Goal: Check status: Check status

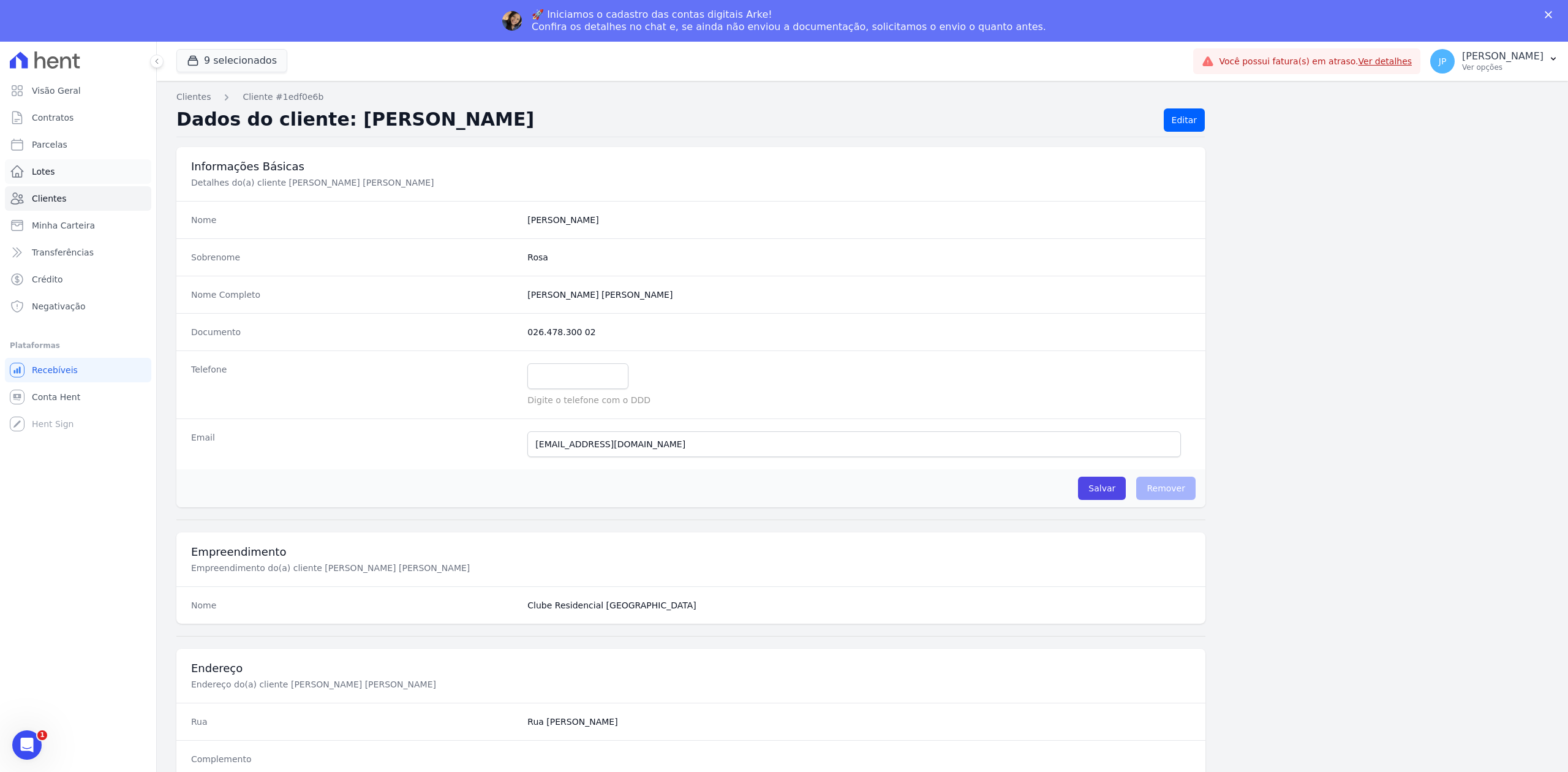
scroll to position [136, 0]
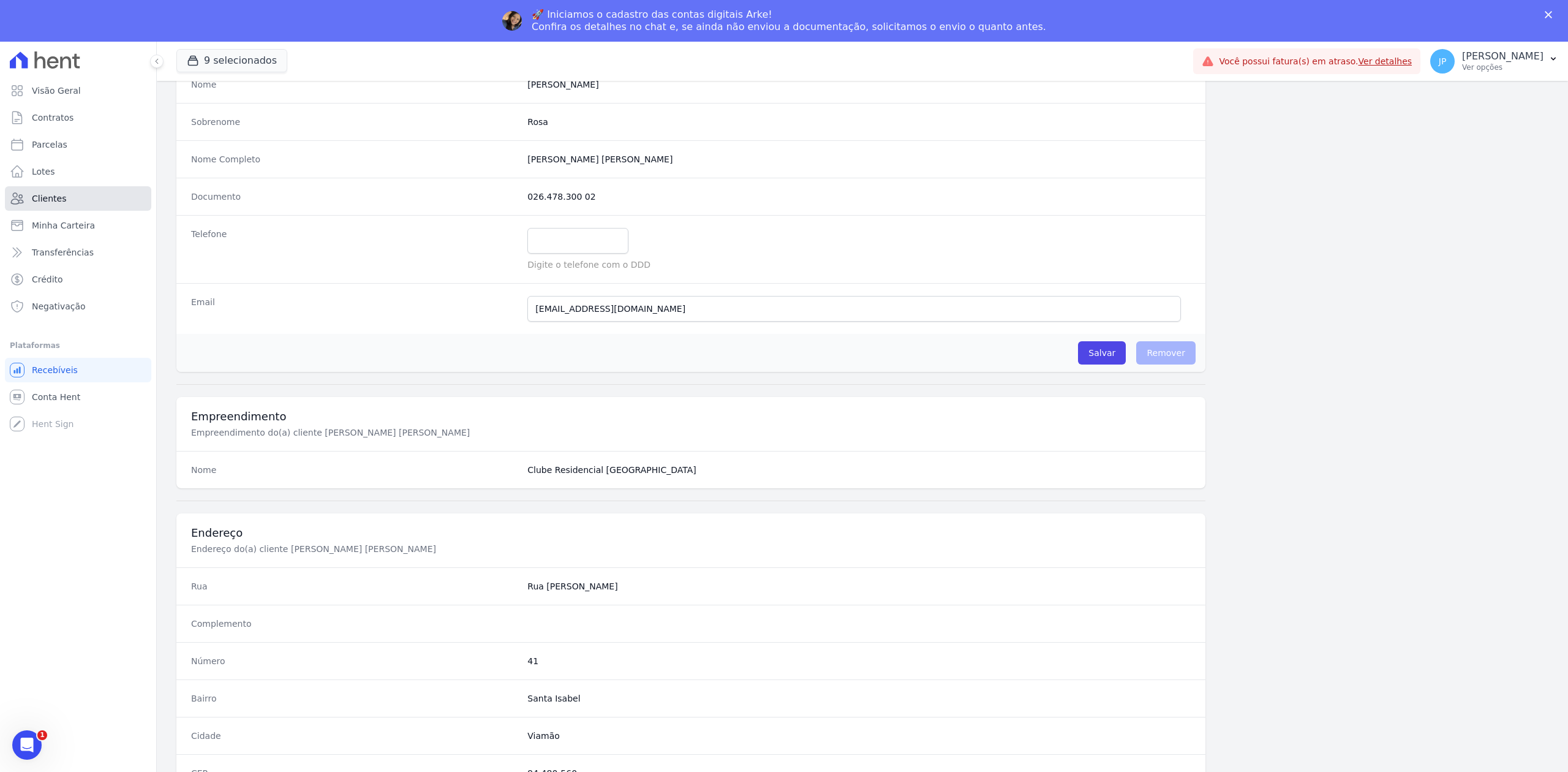
click at [81, 188] on link "Clientes" at bounding box center [78, 199] width 146 height 25
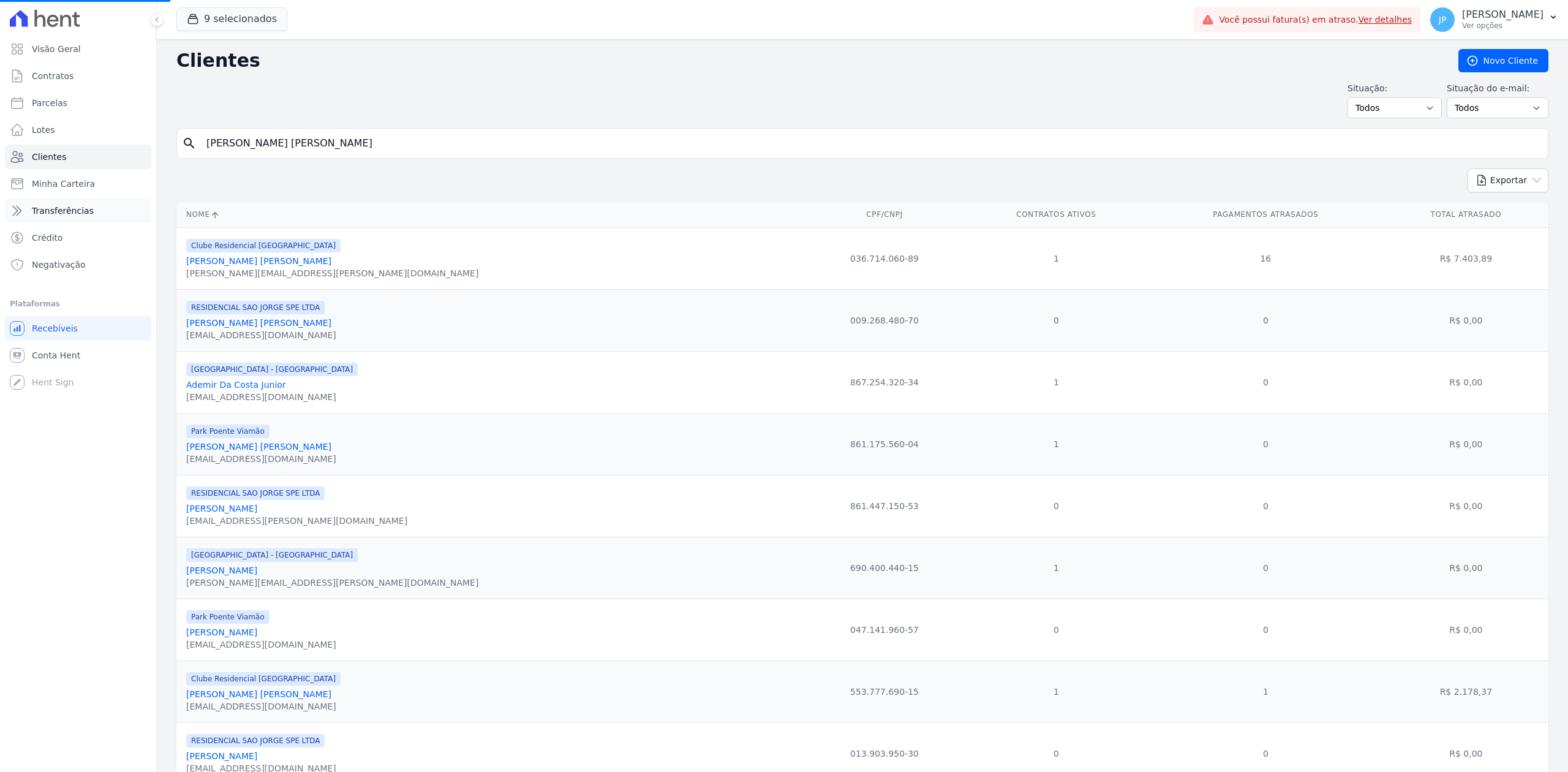
drag, startPoint x: 376, startPoint y: 153, endPoint x: 44, endPoint y: 202, distance: 335.6
click at [55, 201] on div "Visão Geral Contratos [GEOGRAPHIC_DATA] Lotes Clientes Minha Carteira Transferê…" at bounding box center [784, 386] width 1568 height 772
click at [398, 133] on input "search" at bounding box center [871, 144] width 1344 height 25
paste input "[PERSON_NAME] [PERSON_NAME] FILHO"
type input "[PERSON_NAME] [PERSON_NAME] FILHO"
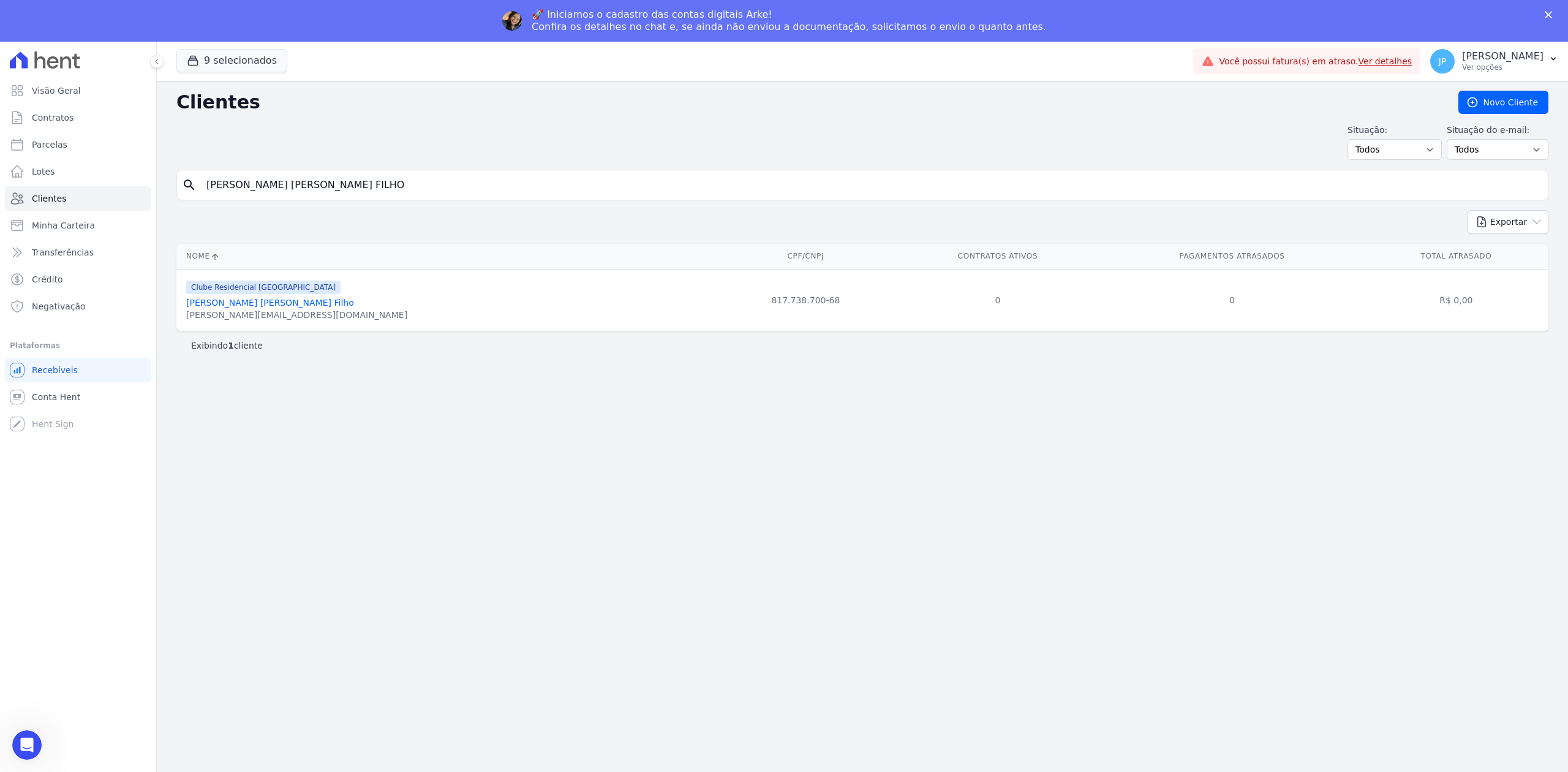
click at [241, 260] on th "Nome" at bounding box center [446, 256] width 540 height 25
click at [248, 304] on link "[PERSON_NAME] [PERSON_NAME] Filho" at bounding box center [270, 303] width 168 height 10
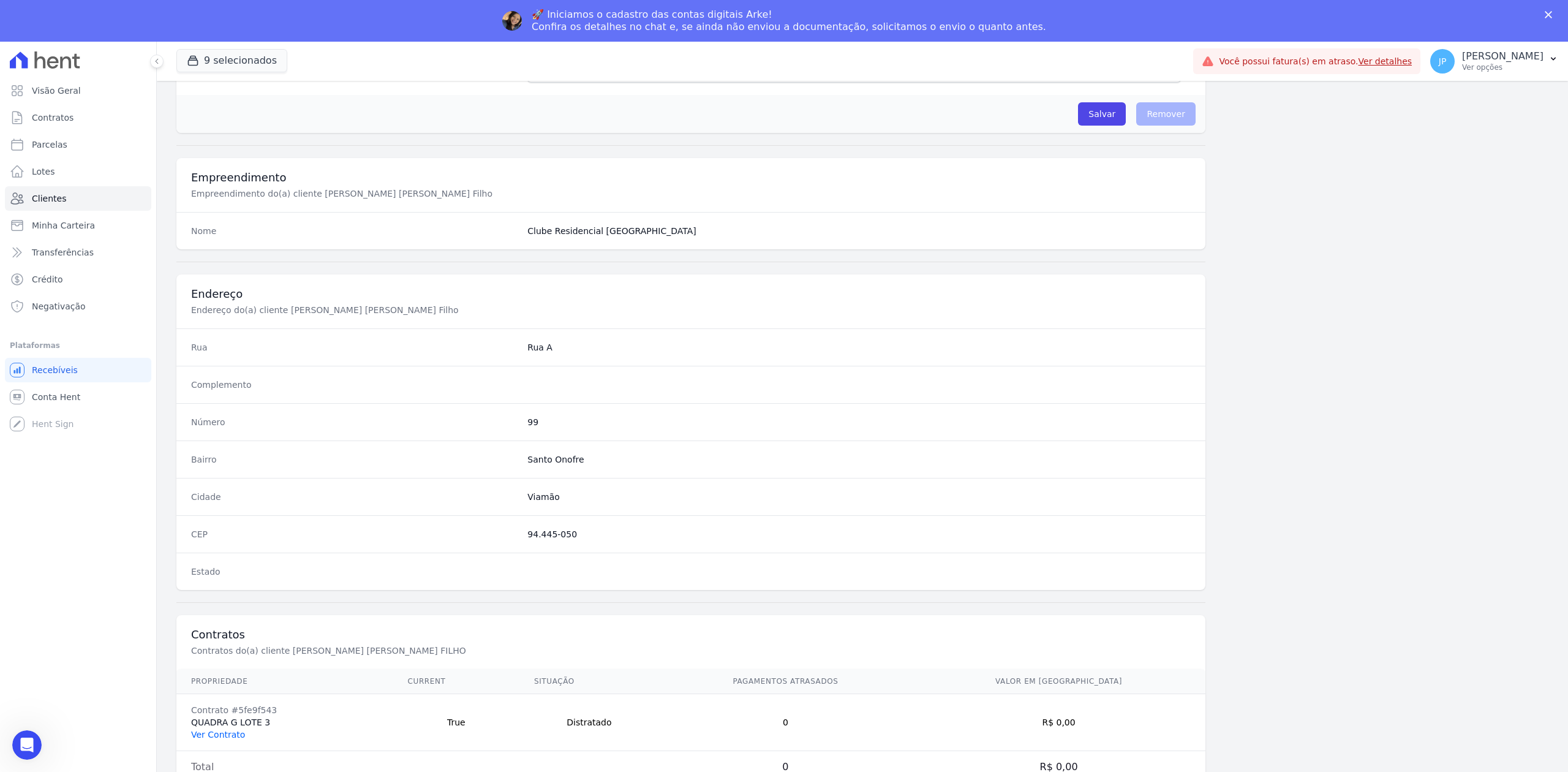
click at [216, 737] on link "Ver Contrato" at bounding box center [218, 735] width 54 height 10
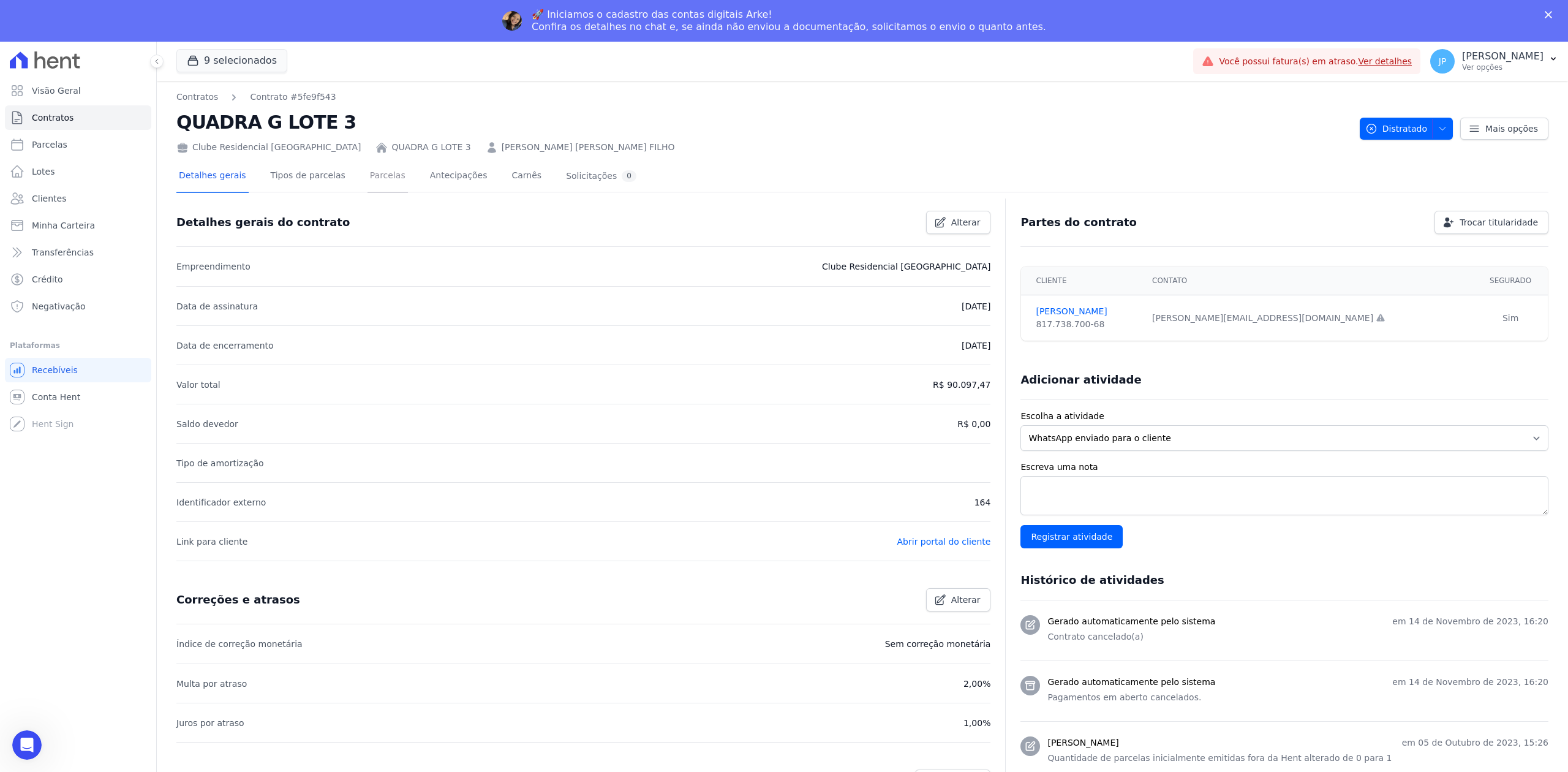
click at [383, 173] on link "Parcelas" at bounding box center [388, 176] width 41 height 33
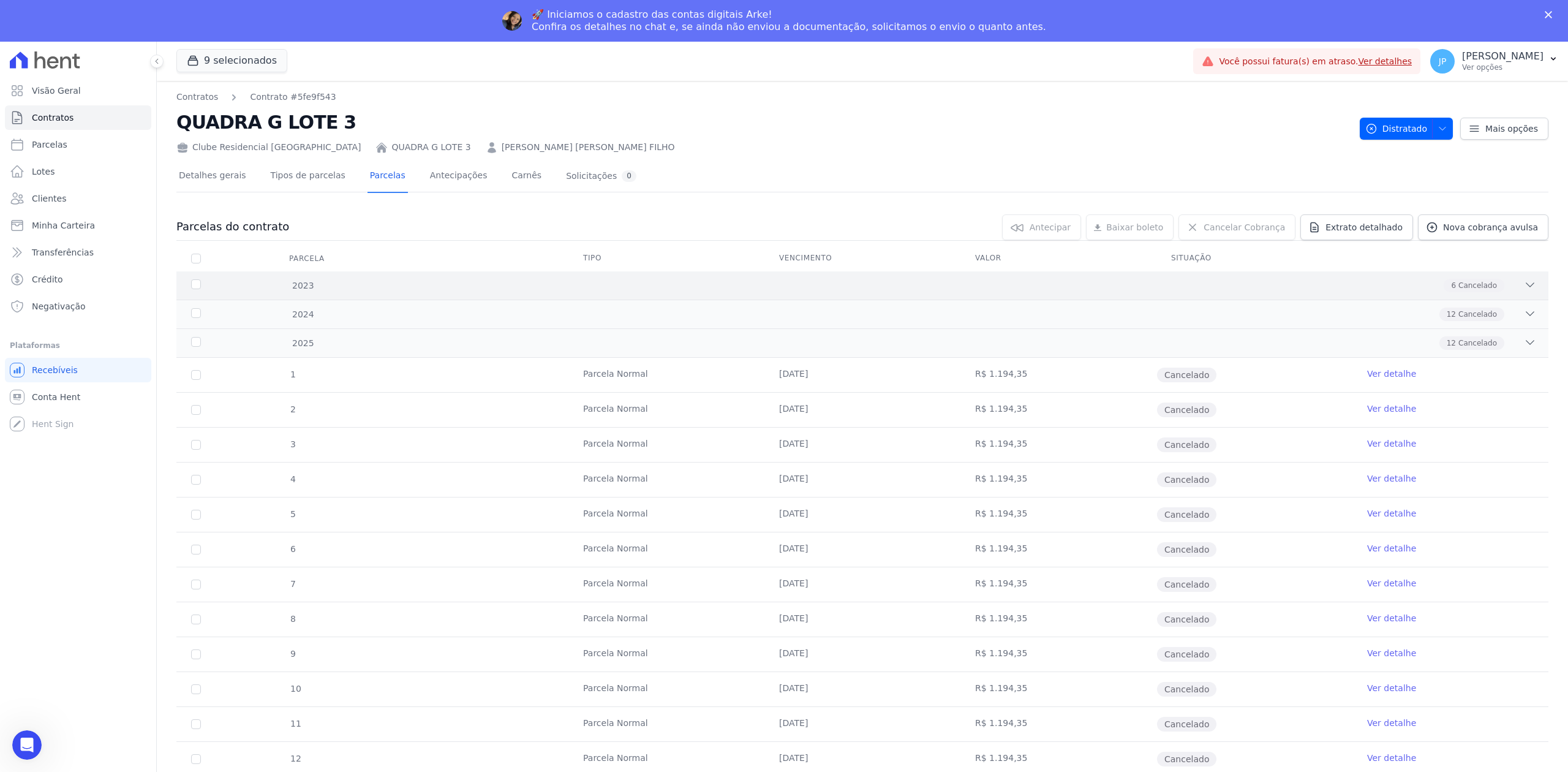
click at [1525, 290] on icon at bounding box center [1530, 285] width 12 height 12
click at [1510, 295] on div "2023 6 Cancelado" at bounding box center [862, 285] width 1372 height 28
click at [1525, 288] on icon at bounding box center [1530, 285] width 12 height 12
click at [1525, 281] on icon at bounding box center [1530, 285] width 12 height 12
click at [1512, 325] on div "2024 12 Cancelado" at bounding box center [862, 314] width 1372 height 29
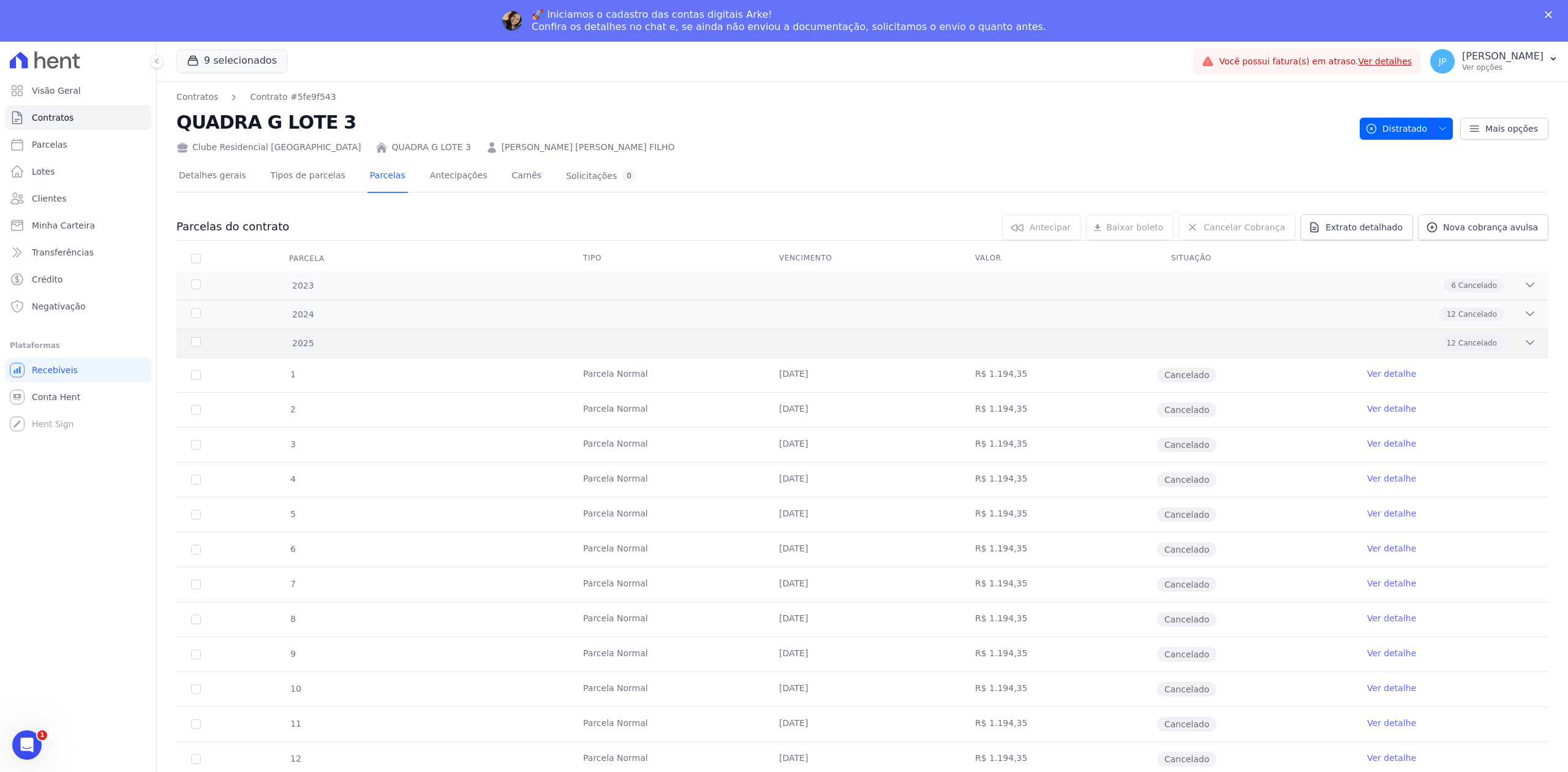
drag, startPoint x: 1515, startPoint y: 315, endPoint x: 1518, endPoint y: 339, distance: 24.2
click at [1525, 321] on div at bounding box center [1530, 314] width 12 height 14
click at [1525, 344] on icon at bounding box center [1530, 342] width 12 height 12
drag, startPoint x: 1515, startPoint y: 315, endPoint x: 1512, endPoint y: 288, distance: 27.2
click at [1514, 302] on div "2024 12 Cancelado" at bounding box center [862, 314] width 1372 height 29
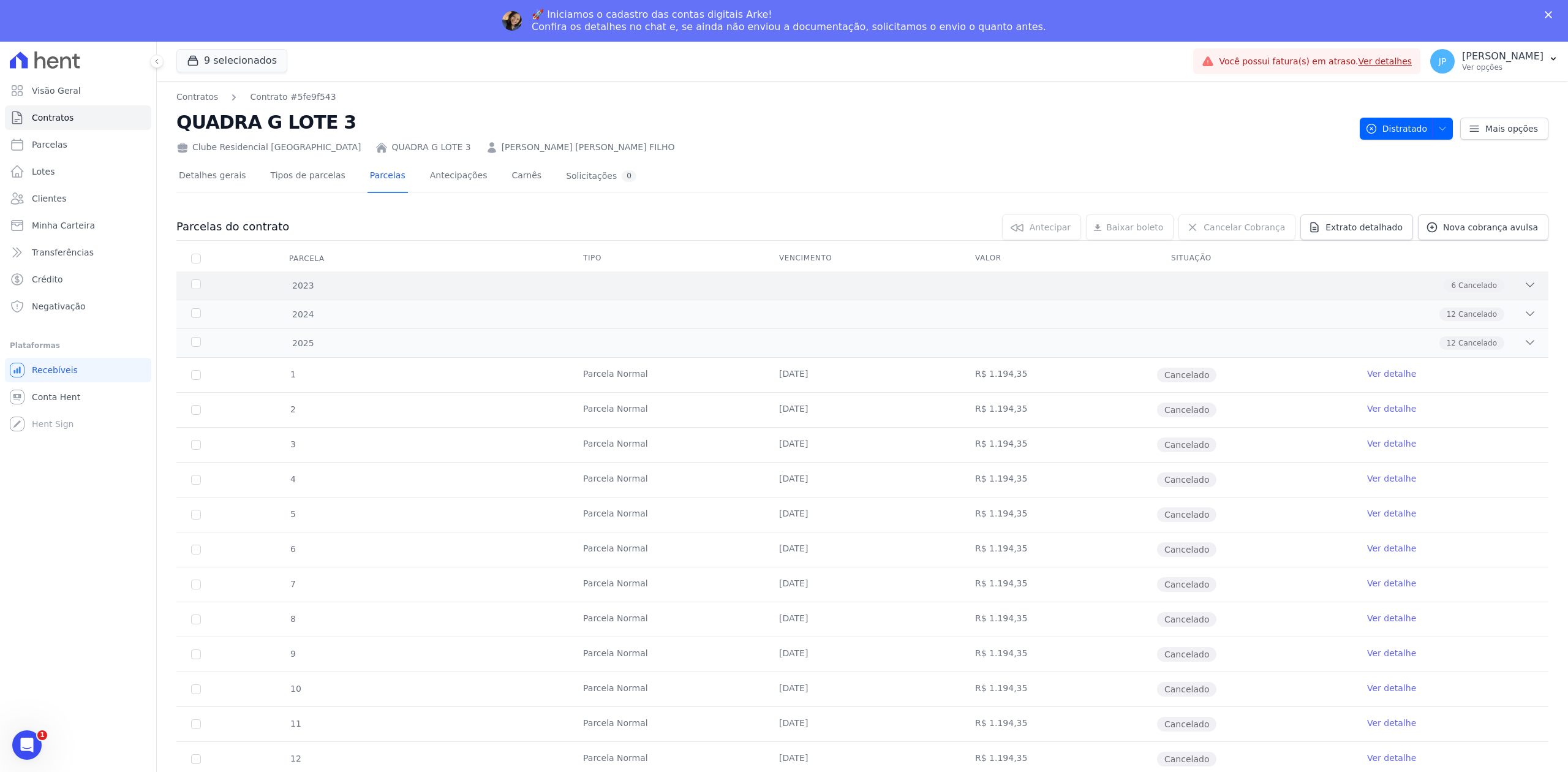
click at [1509, 278] on div "2023 6 Cancelado" at bounding box center [862, 285] width 1372 height 28
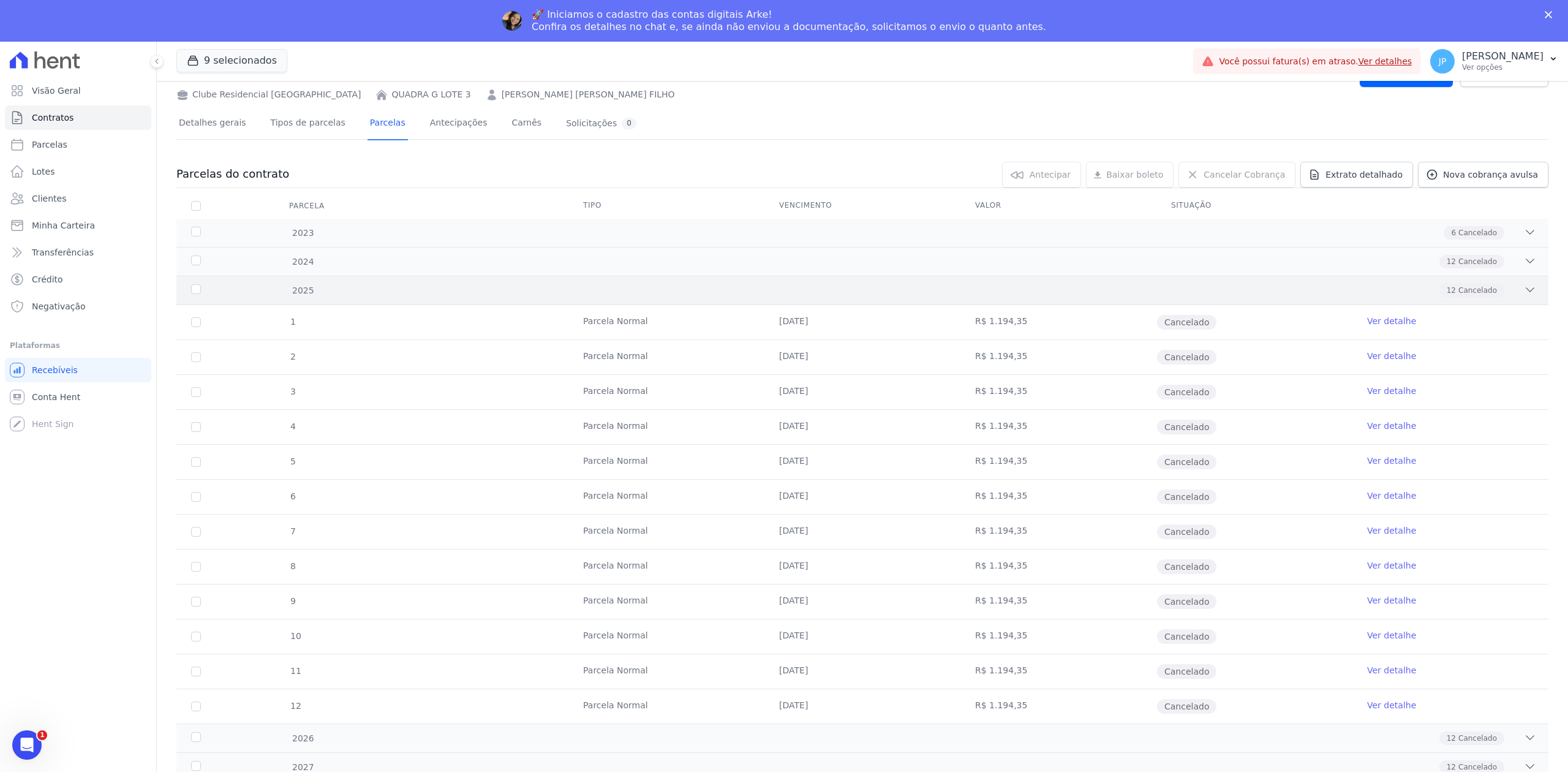
scroll to position [81, 0]
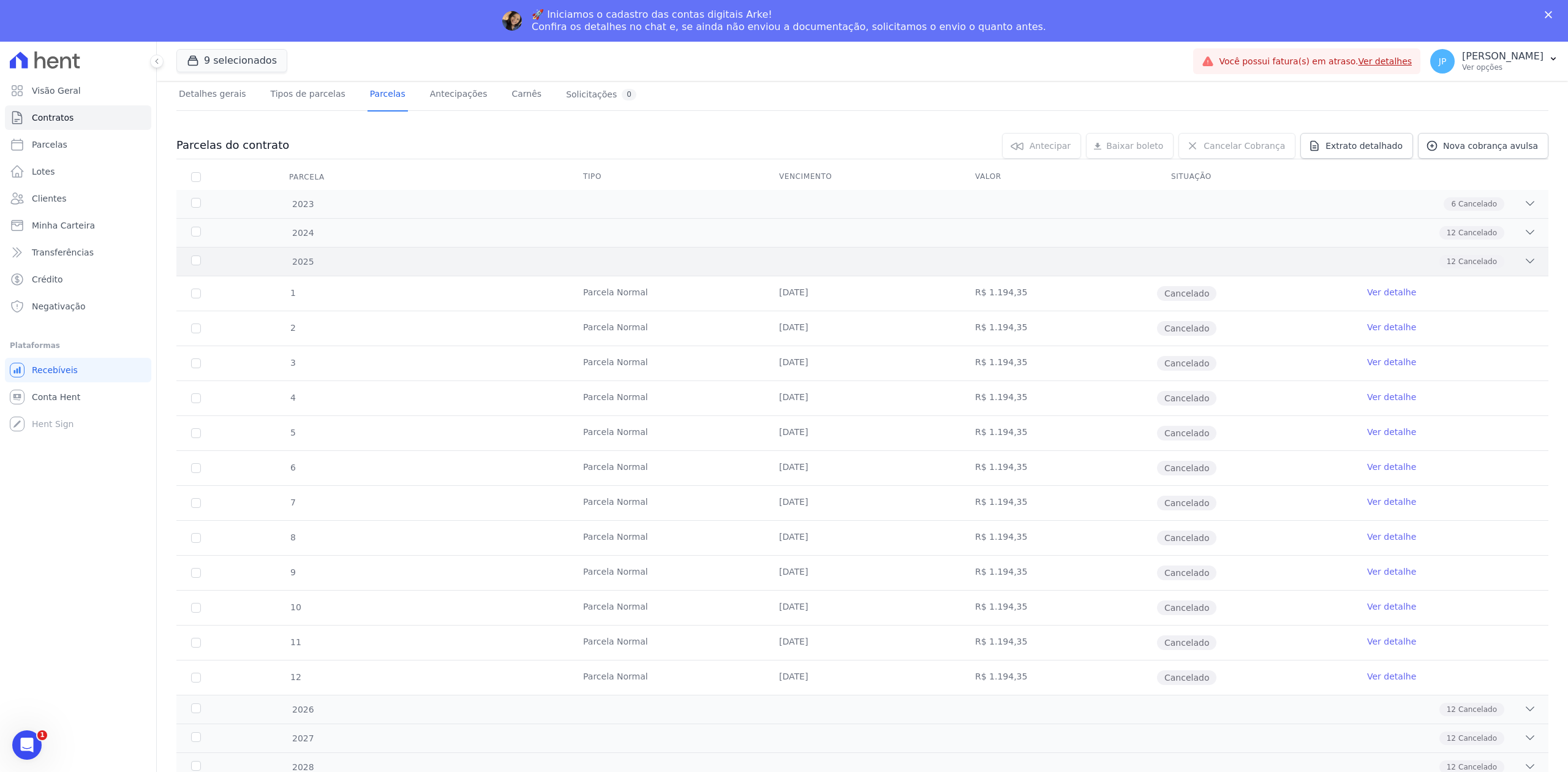
click at [1038, 278] on div "2023 6 Cancelado 2 [GEOGRAPHIC_DATA] [DATE] R$ 539,25 Cancelado Ver detalhe 3 P…" at bounding box center [862, 615] width 1372 height 850
click at [1525, 206] on icon at bounding box center [1530, 203] width 12 height 12
